Goal: Browse casually: Explore the website without a specific task or goal

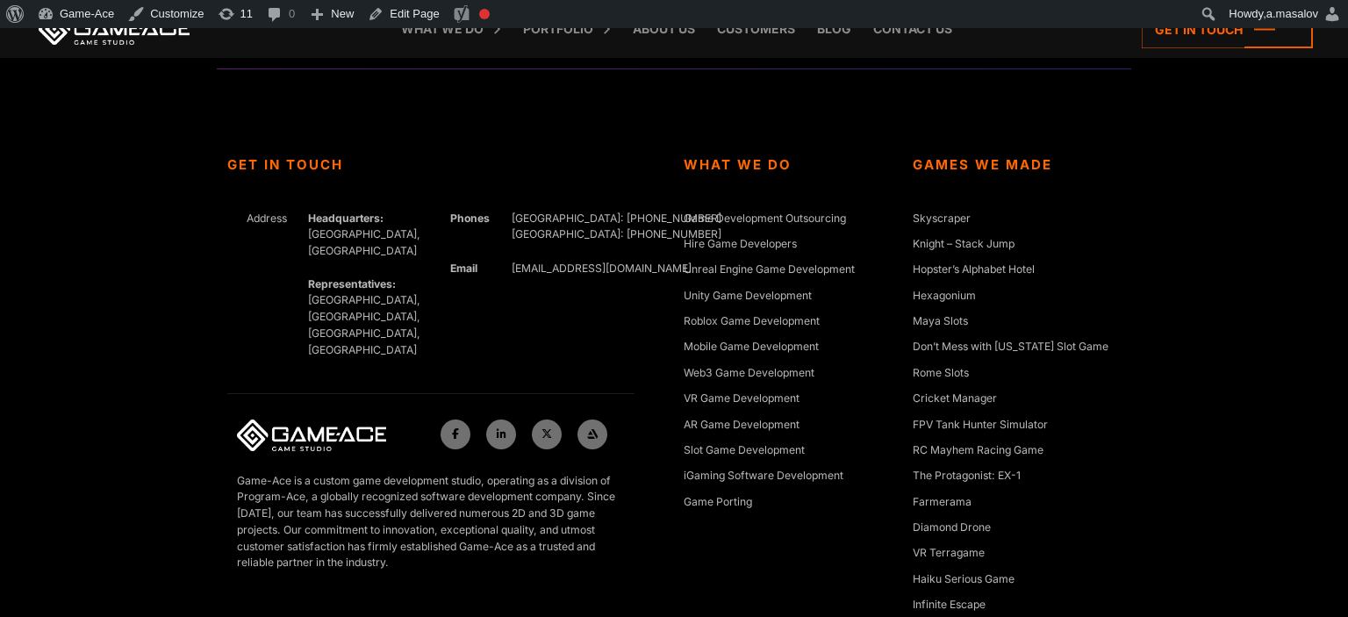
scroll to position [6581, 0]
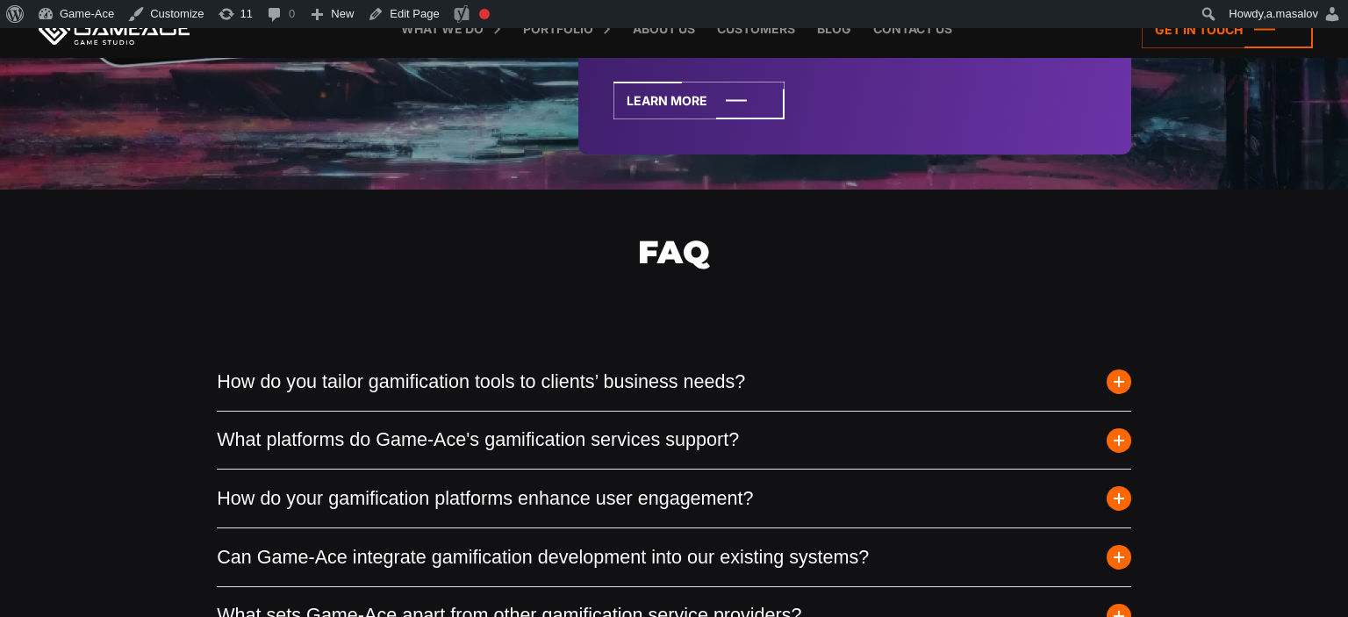
scroll to position [6396, 0]
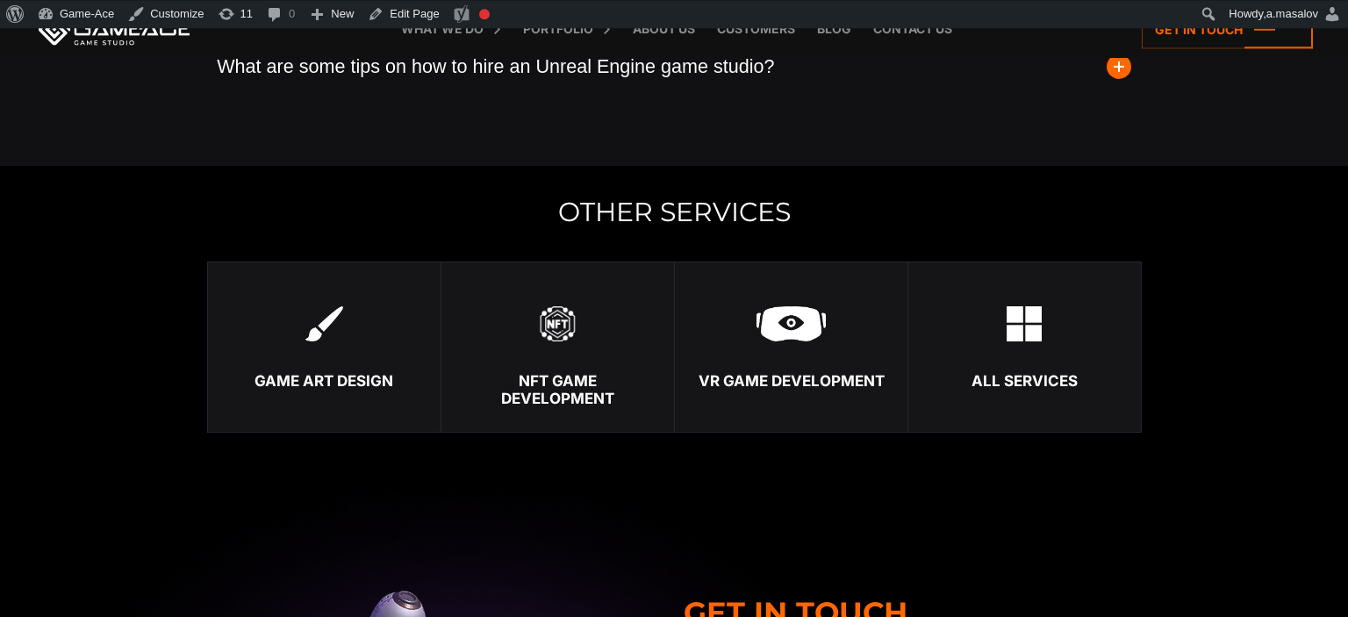
scroll to position [5191, 0]
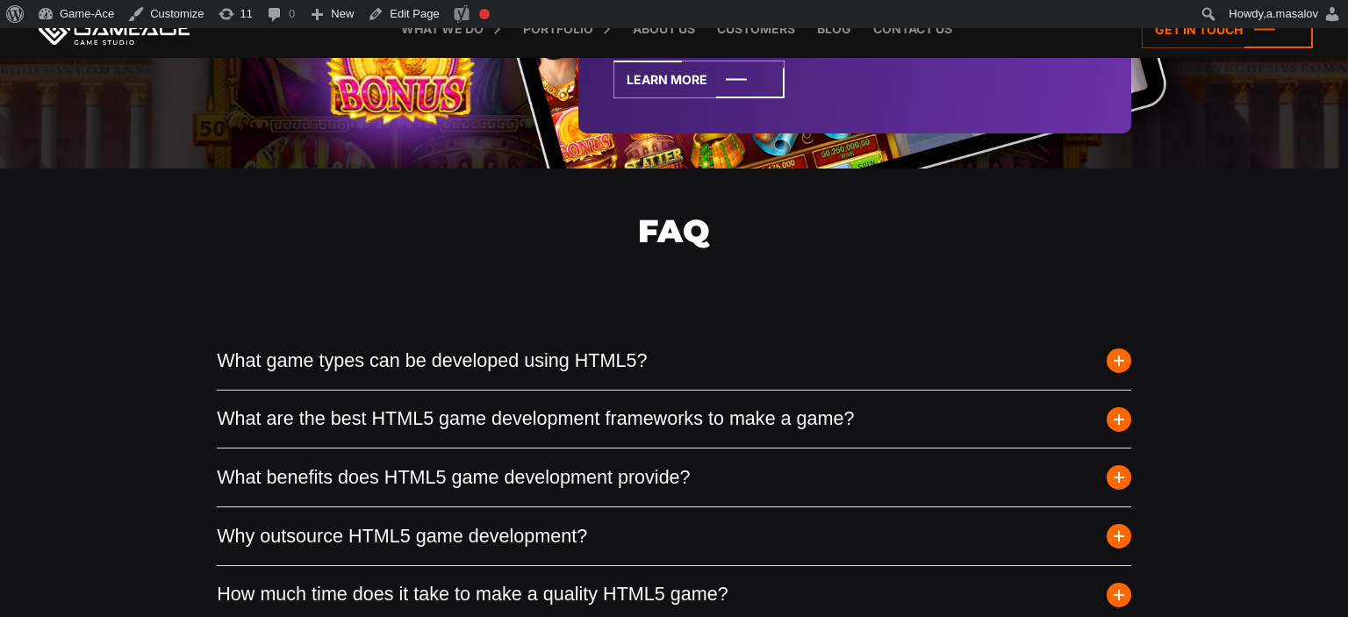
scroll to position [5099, 0]
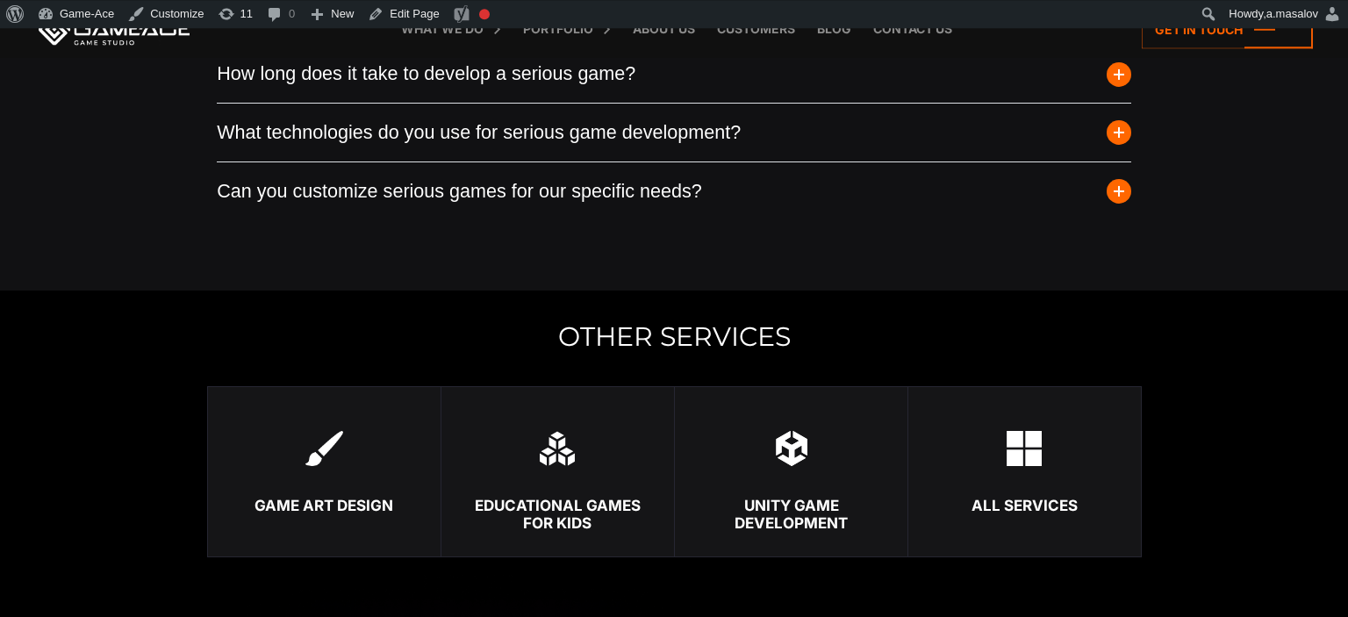
scroll to position [4820, 0]
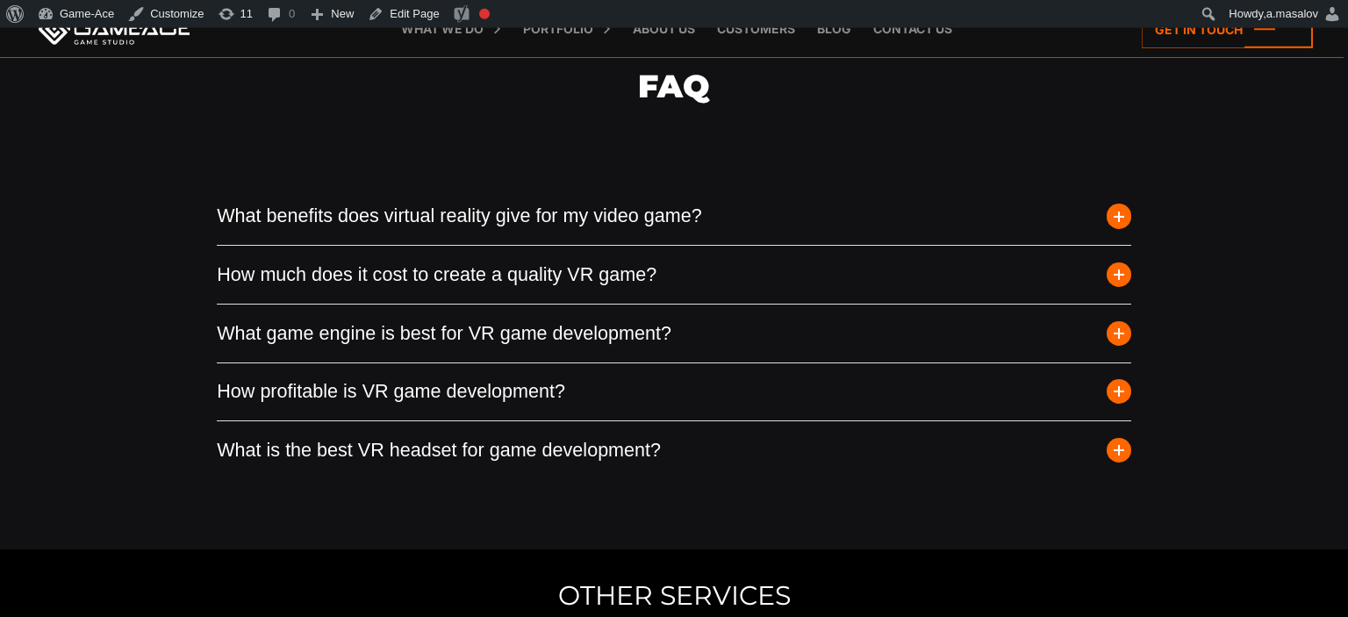
scroll to position [6118, 0]
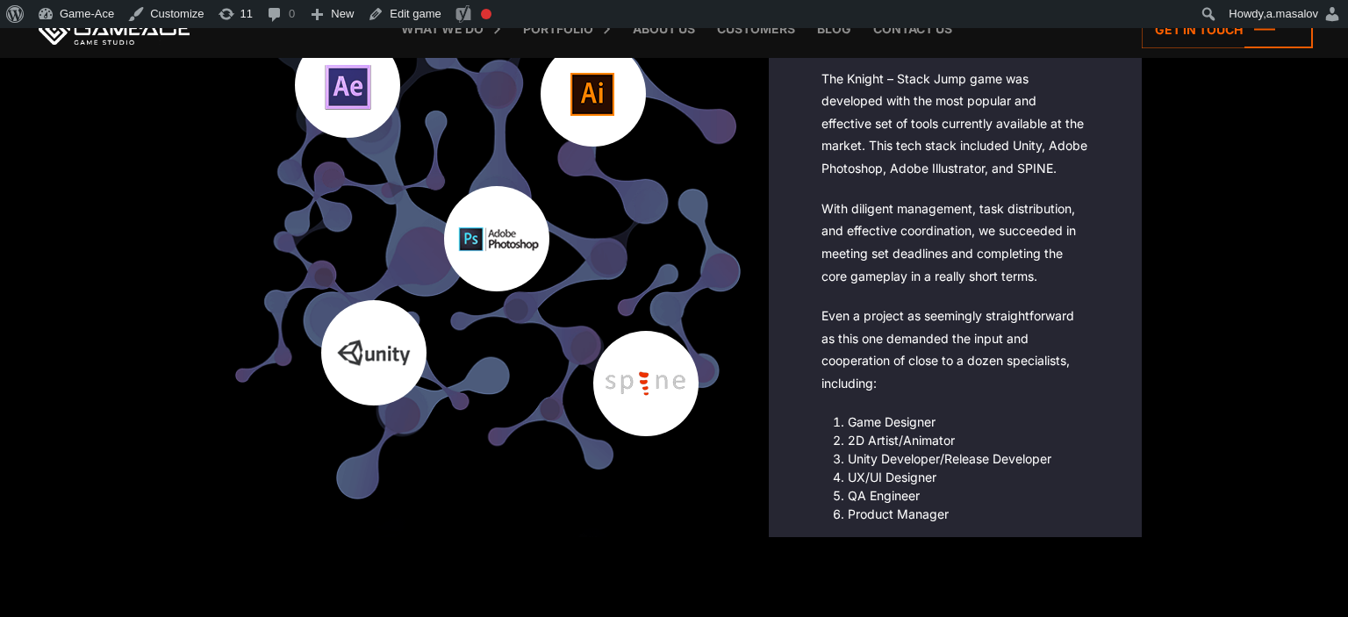
scroll to position [4449, 0]
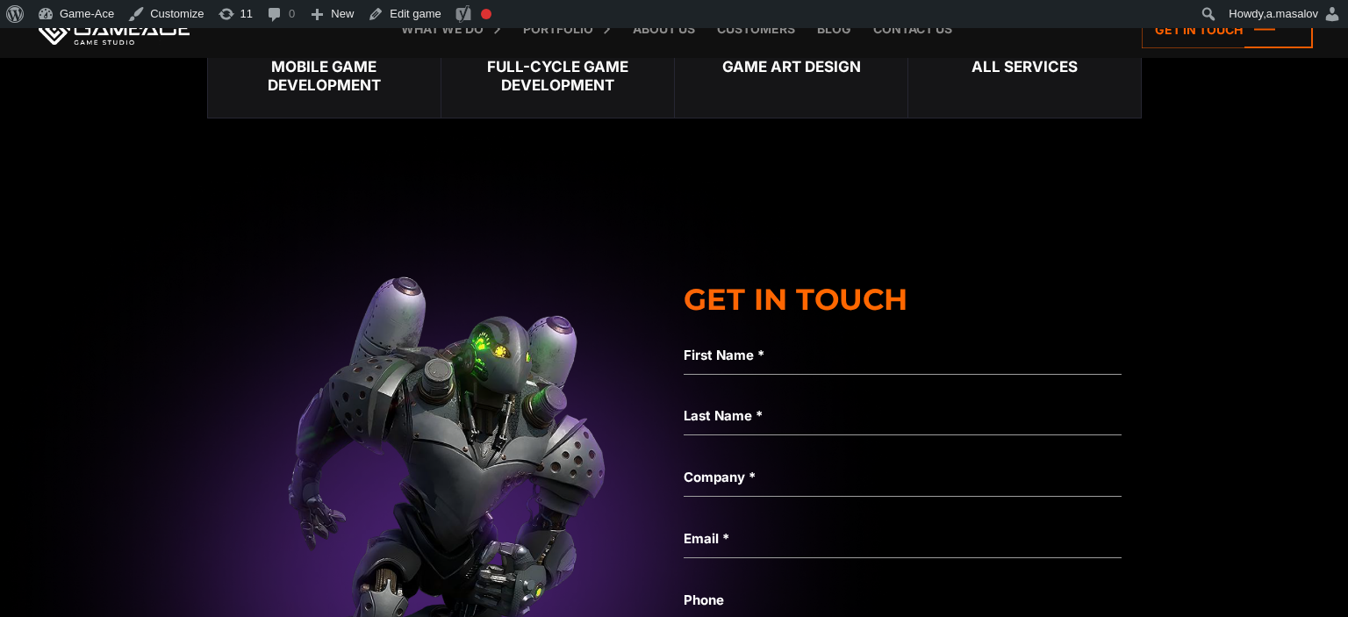
scroll to position [4079, 0]
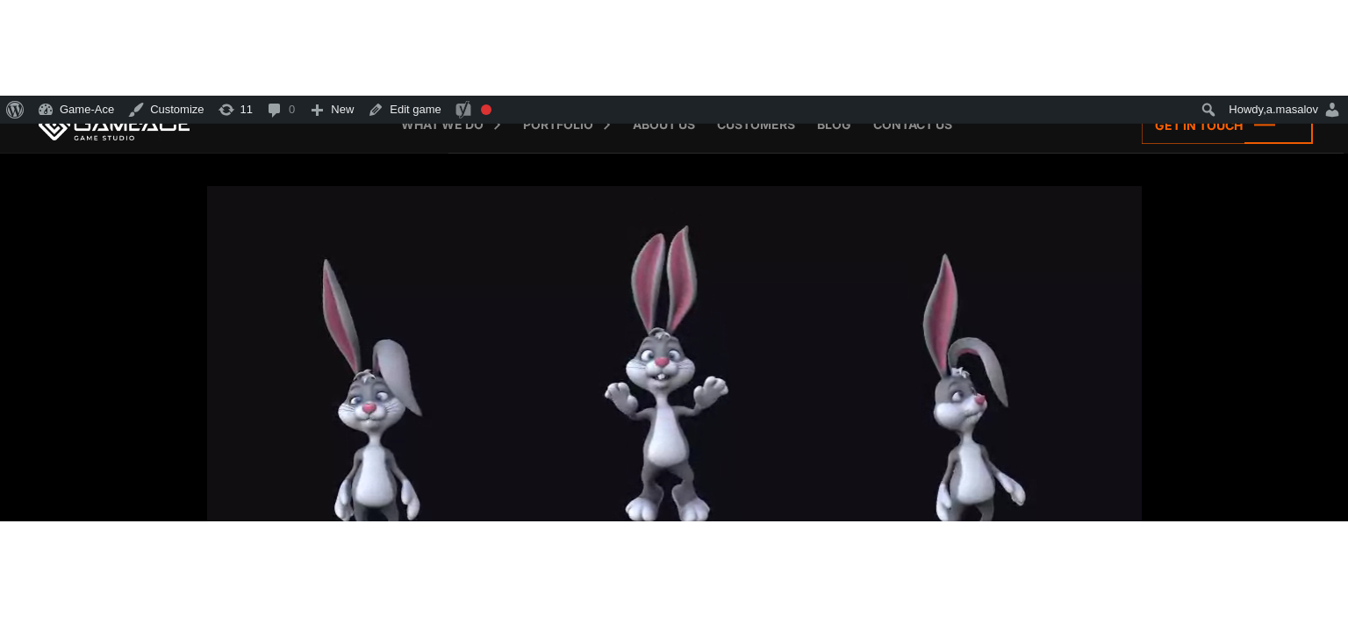
scroll to position [2225, 0]
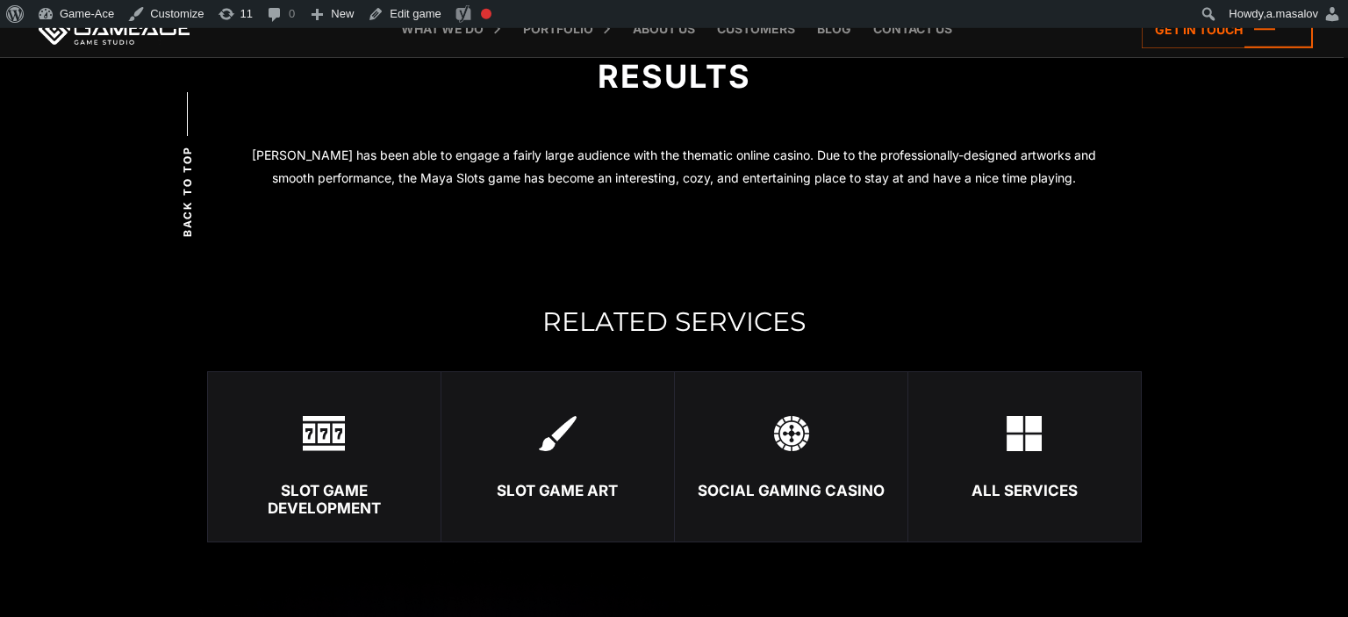
scroll to position [3708, 0]
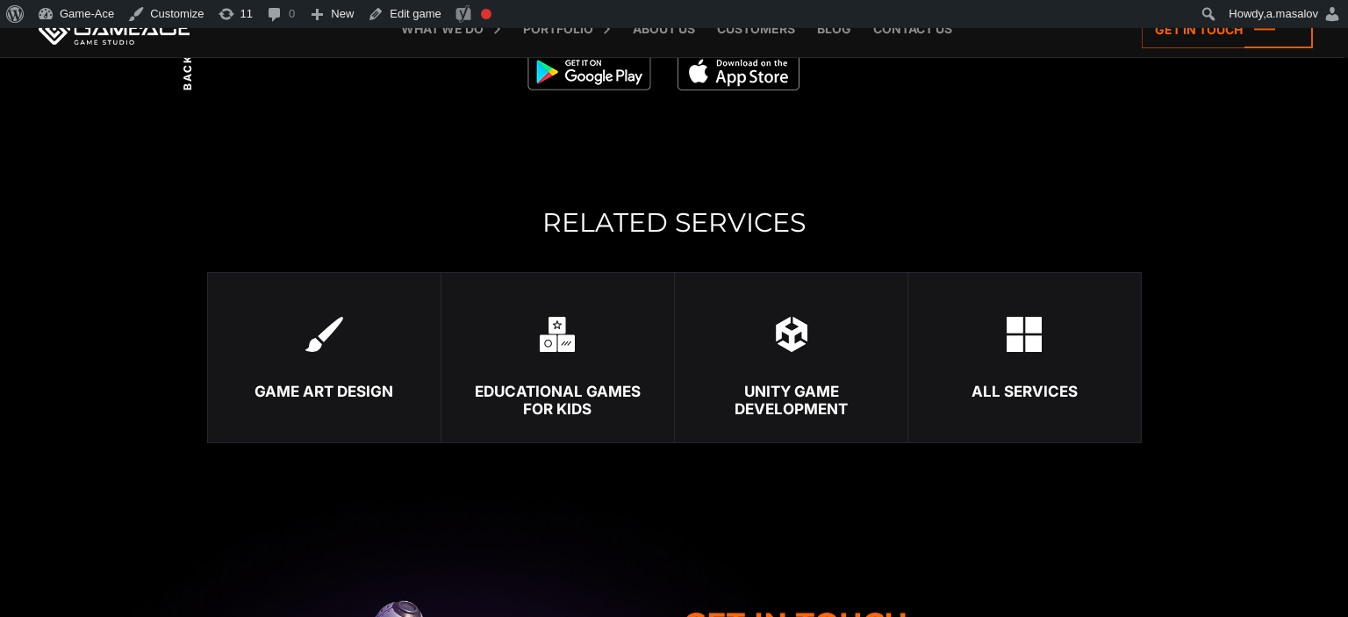
scroll to position [3800, 0]
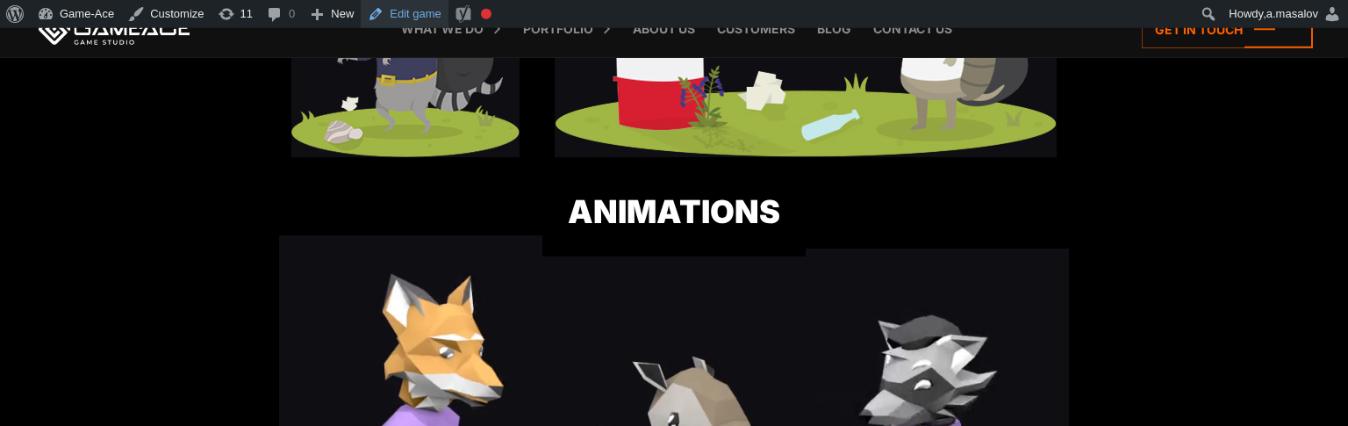
scroll to position [1112, 0]
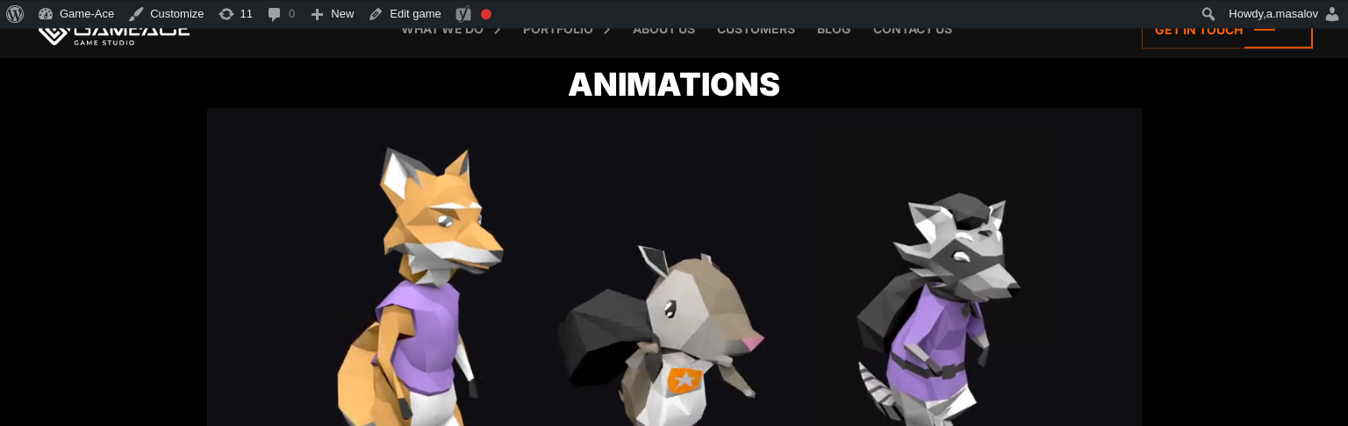
scroll to position [1204, 0]
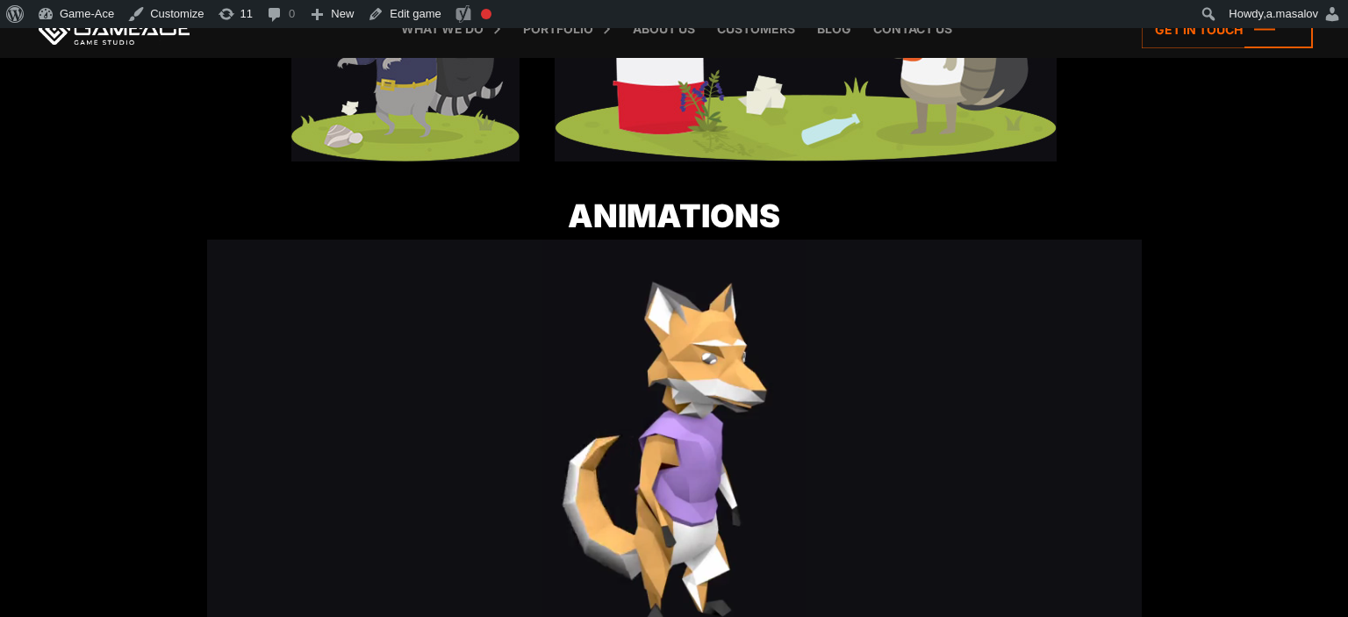
scroll to position [1112, 0]
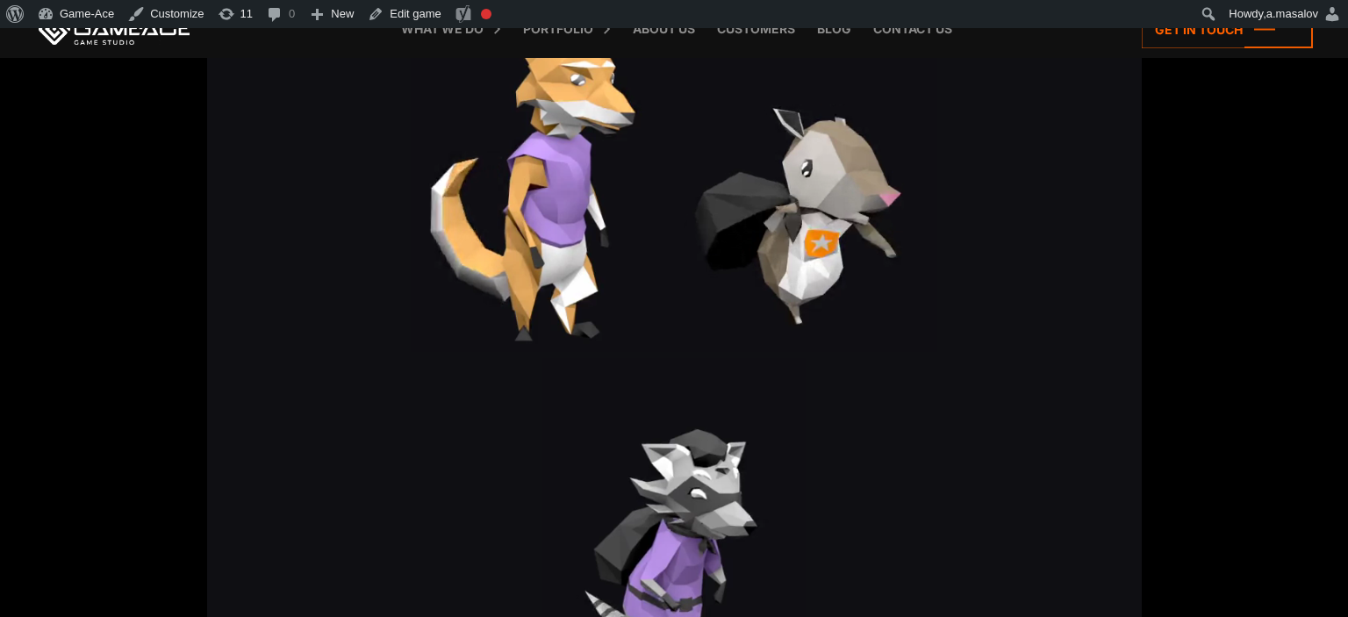
scroll to position [1112, 0]
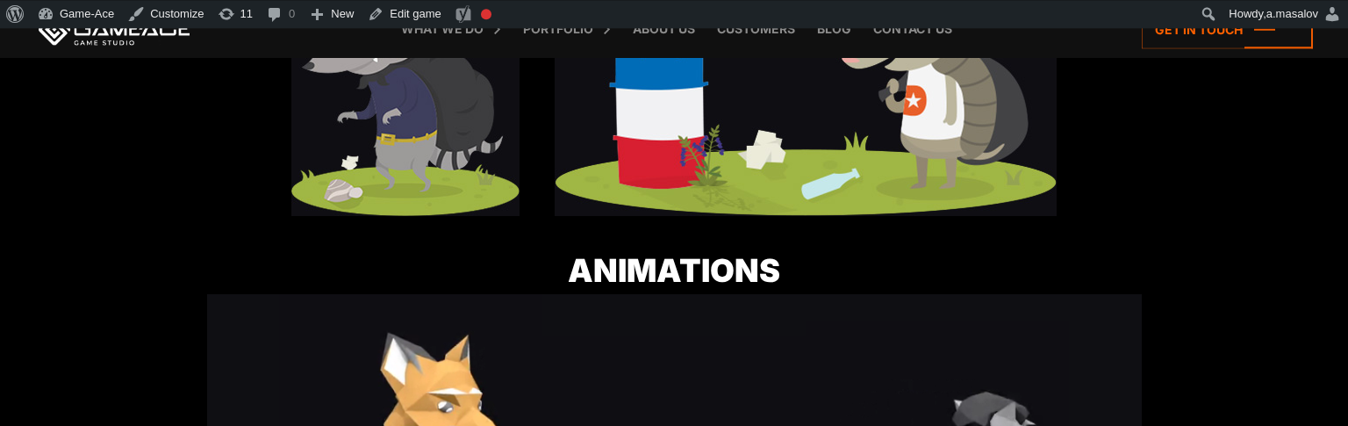
scroll to position [1112, 0]
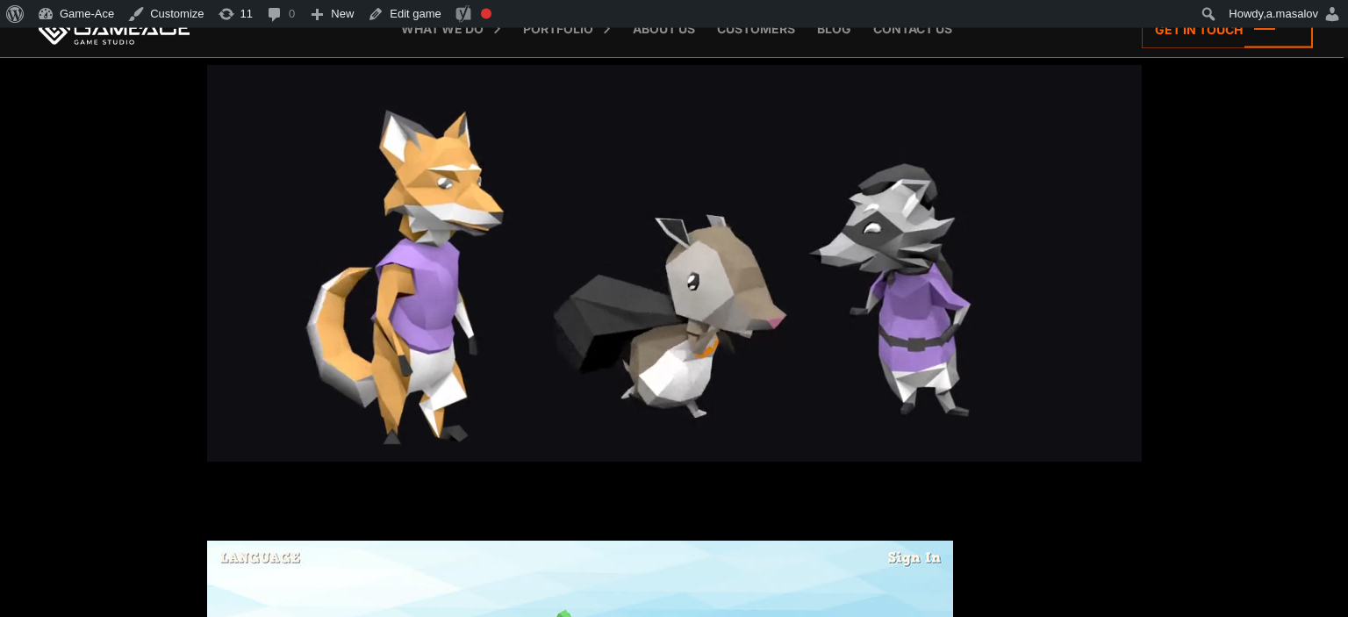
scroll to position [1297, 0]
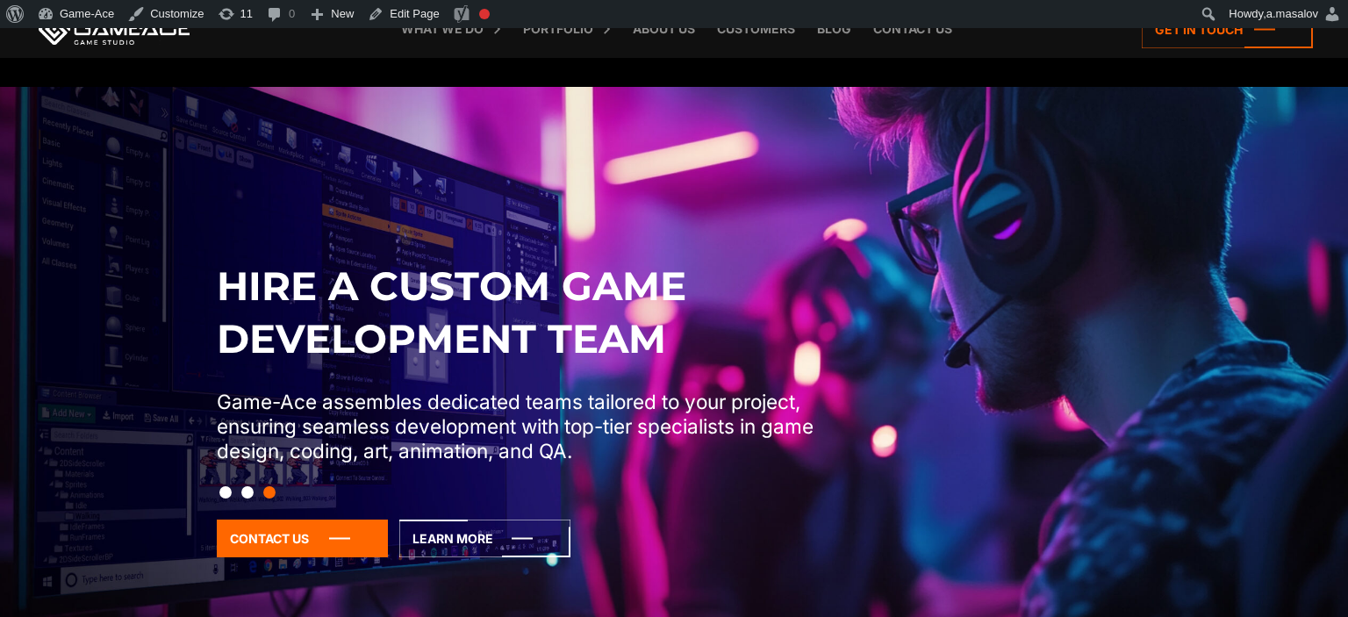
click at [1096, 423] on div "Hire a Custom Game Development Team Game-Ace assembles dedicated teams tailored…" at bounding box center [674, 434] width 934 height 349
